Goal: Information Seeking & Learning: Learn about a topic

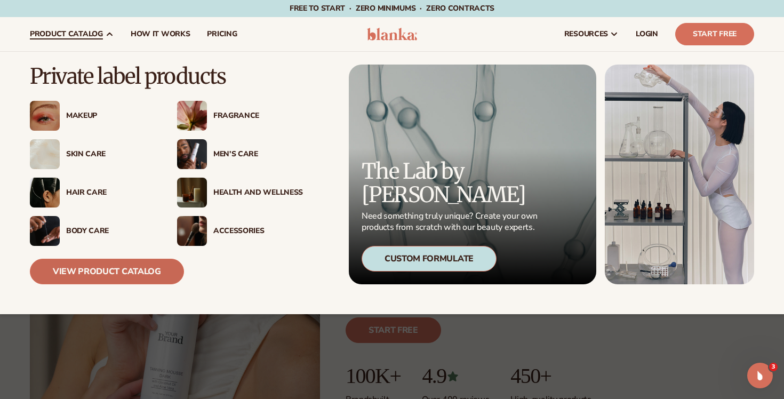
click at [106, 269] on link "View Product Catalog" at bounding box center [107, 272] width 154 height 26
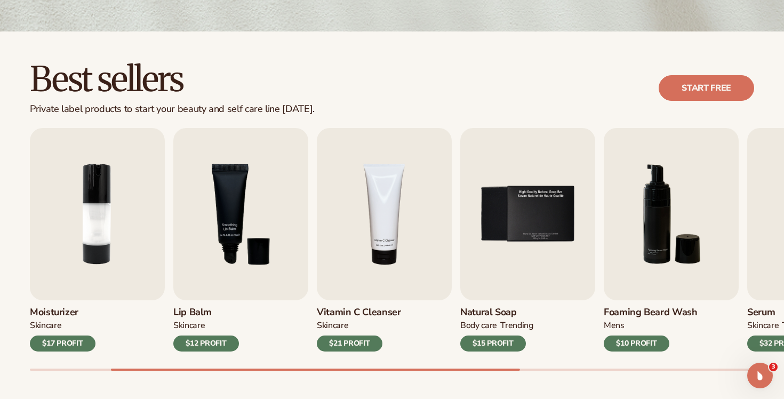
scroll to position [258, 0]
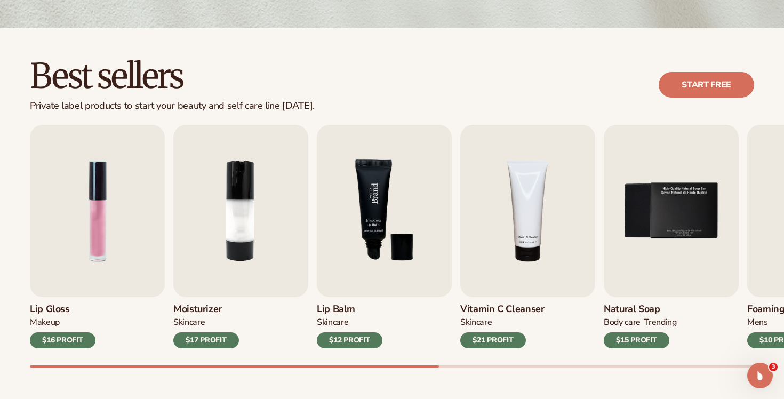
click at [405, 235] on img "3 / 9" at bounding box center [384, 211] width 135 height 172
click at [336, 287] on img "3 / 9" at bounding box center [384, 211] width 135 height 172
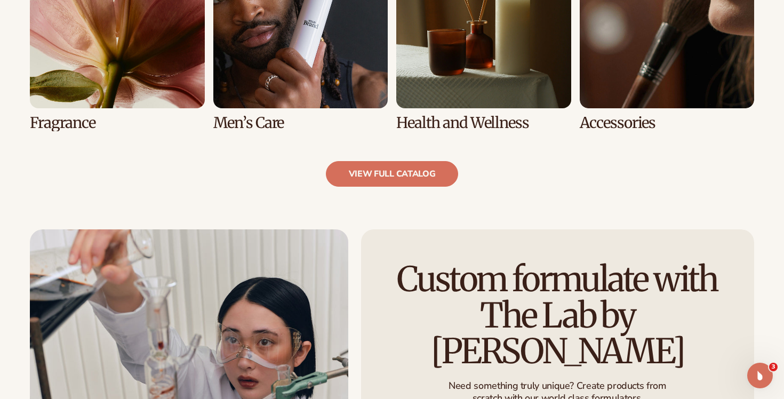
scroll to position [1084, 0]
click at [361, 173] on link "view full catalog" at bounding box center [392, 174] width 133 height 26
